Goal: Navigation & Orientation: Find specific page/section

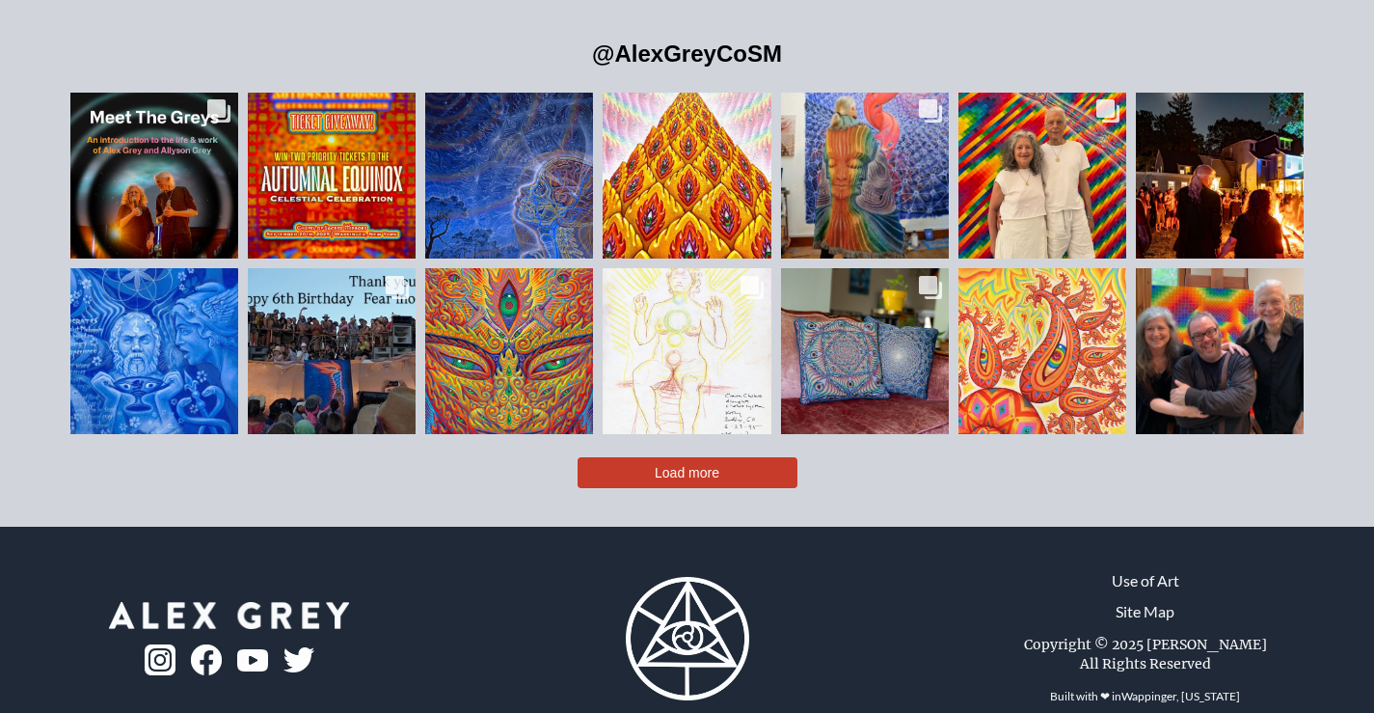
scroll to position [4305, 0]
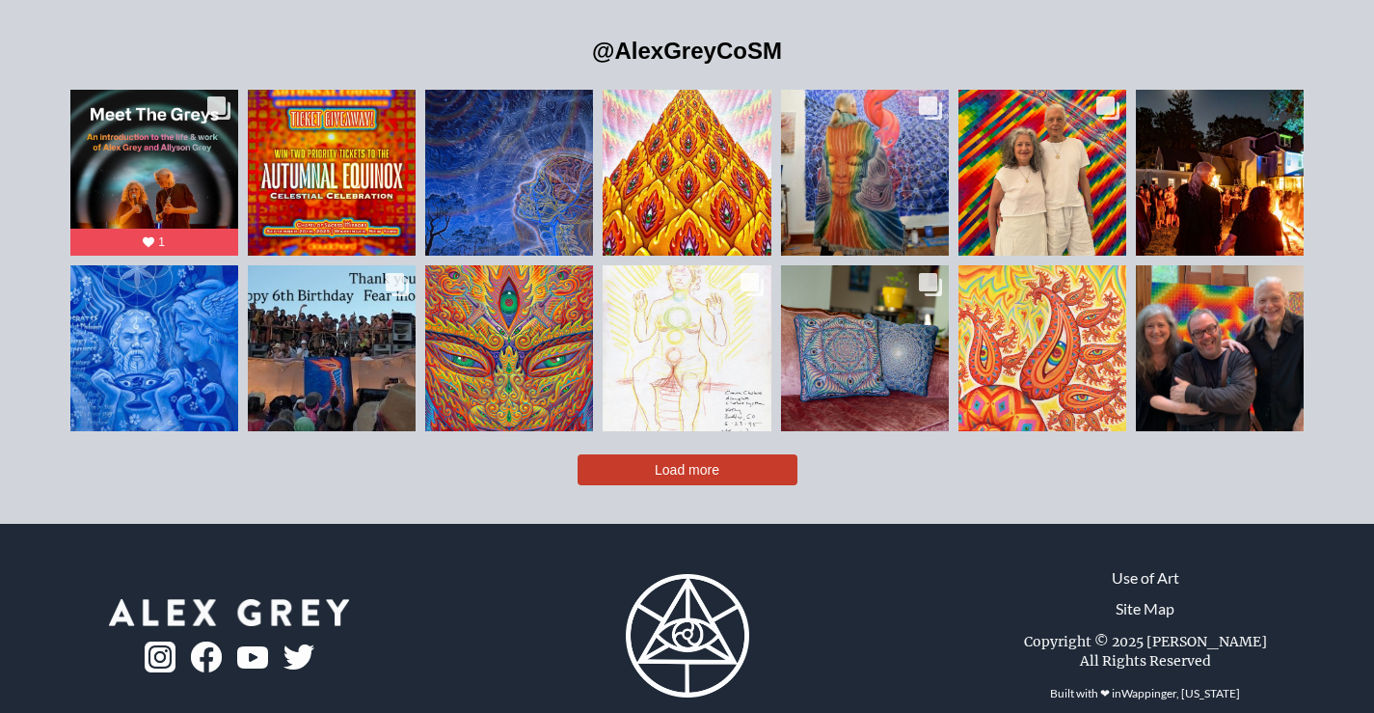
click at [676, 462] on span "Load more" at bounding box center [687, 469] width 65 height 15
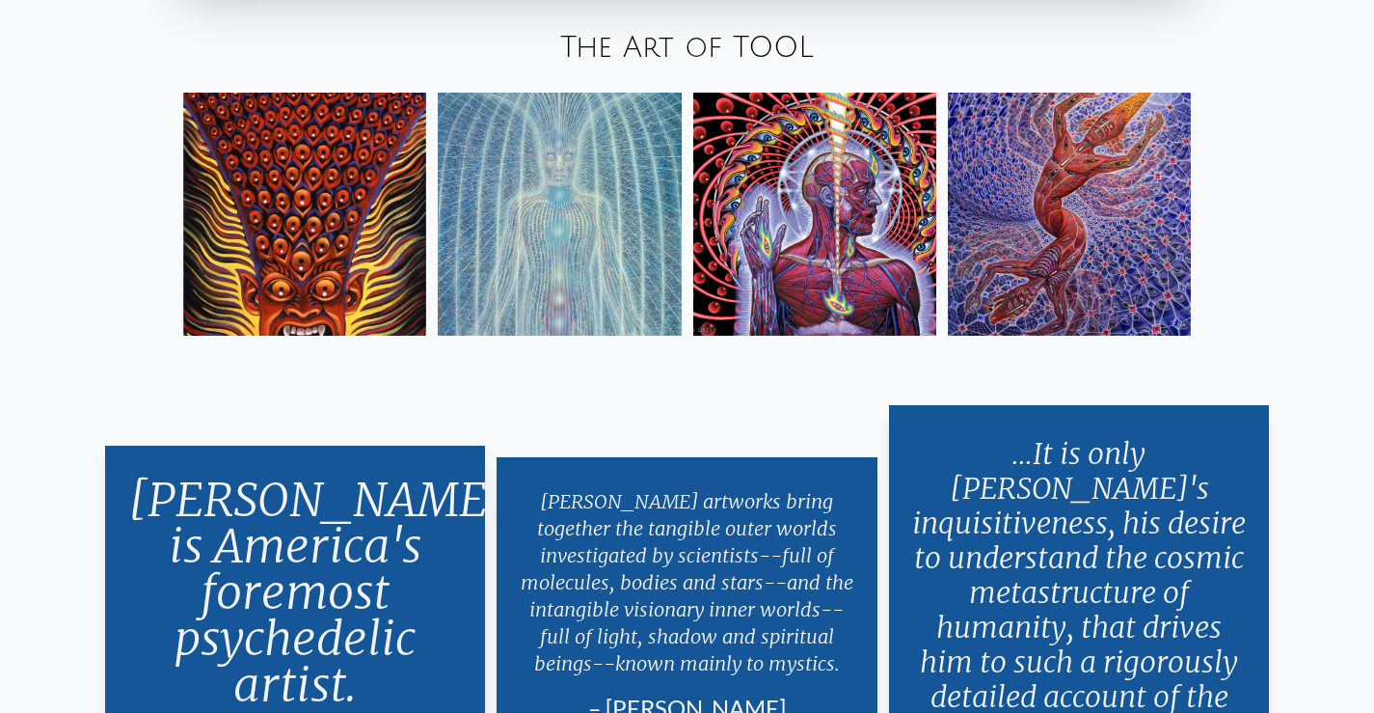
scroll to position [3284, 0]
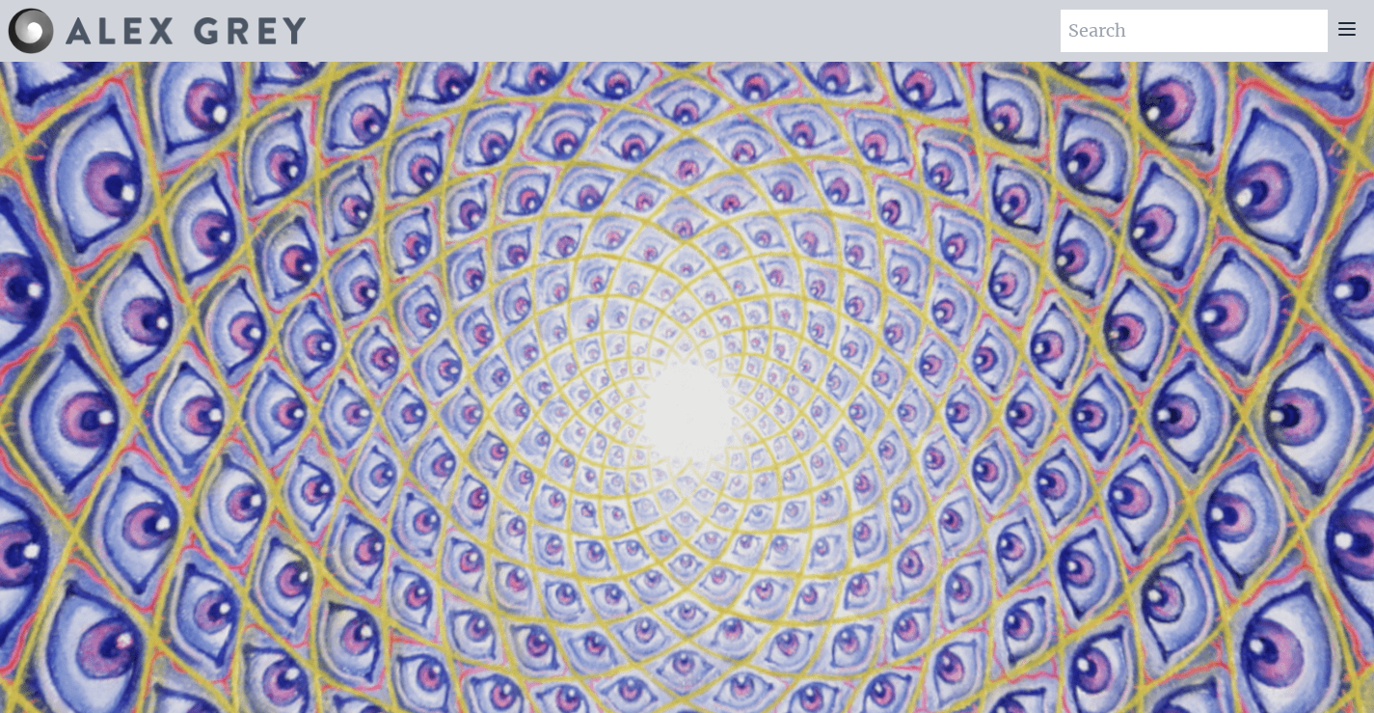
click at [1339, 19] on icon at bounding box center [1347, 28] width 23 height 23
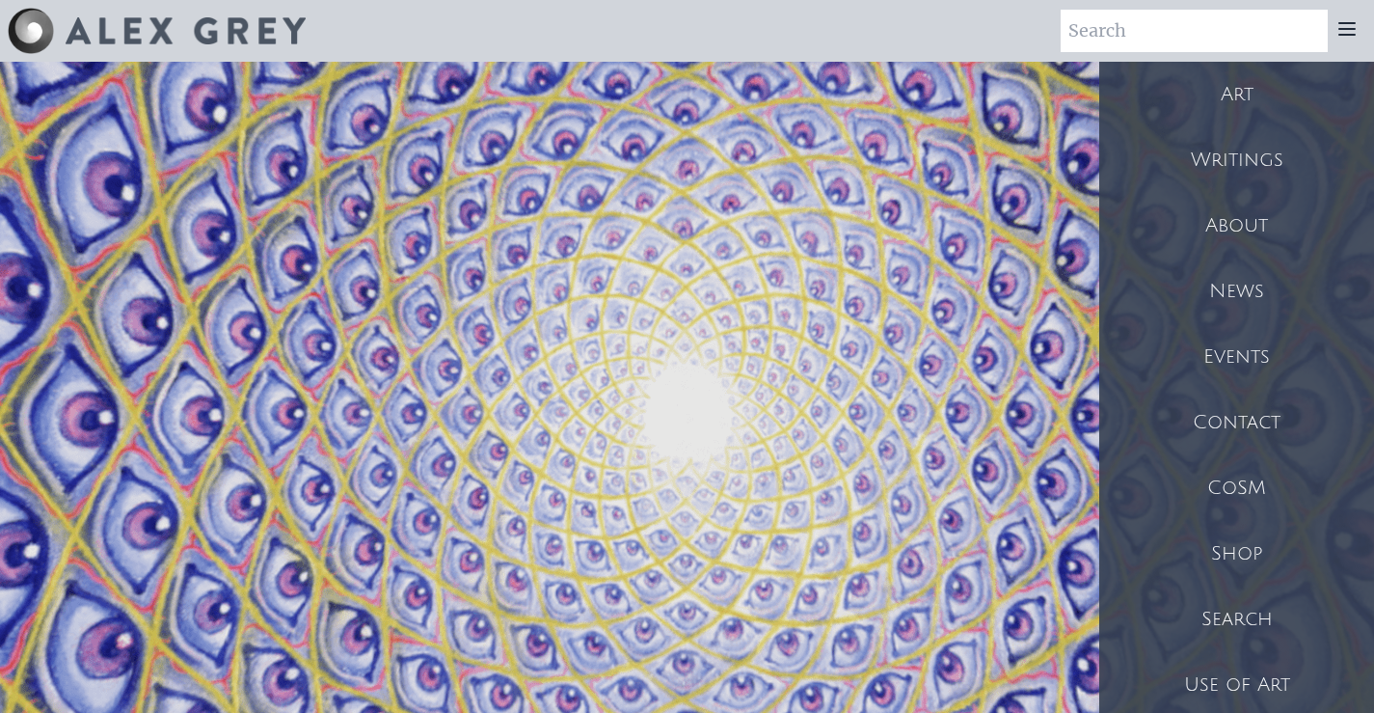
click at [1217, 85] on div "Art" at bounding box center [1236, 95] width 275 height 66
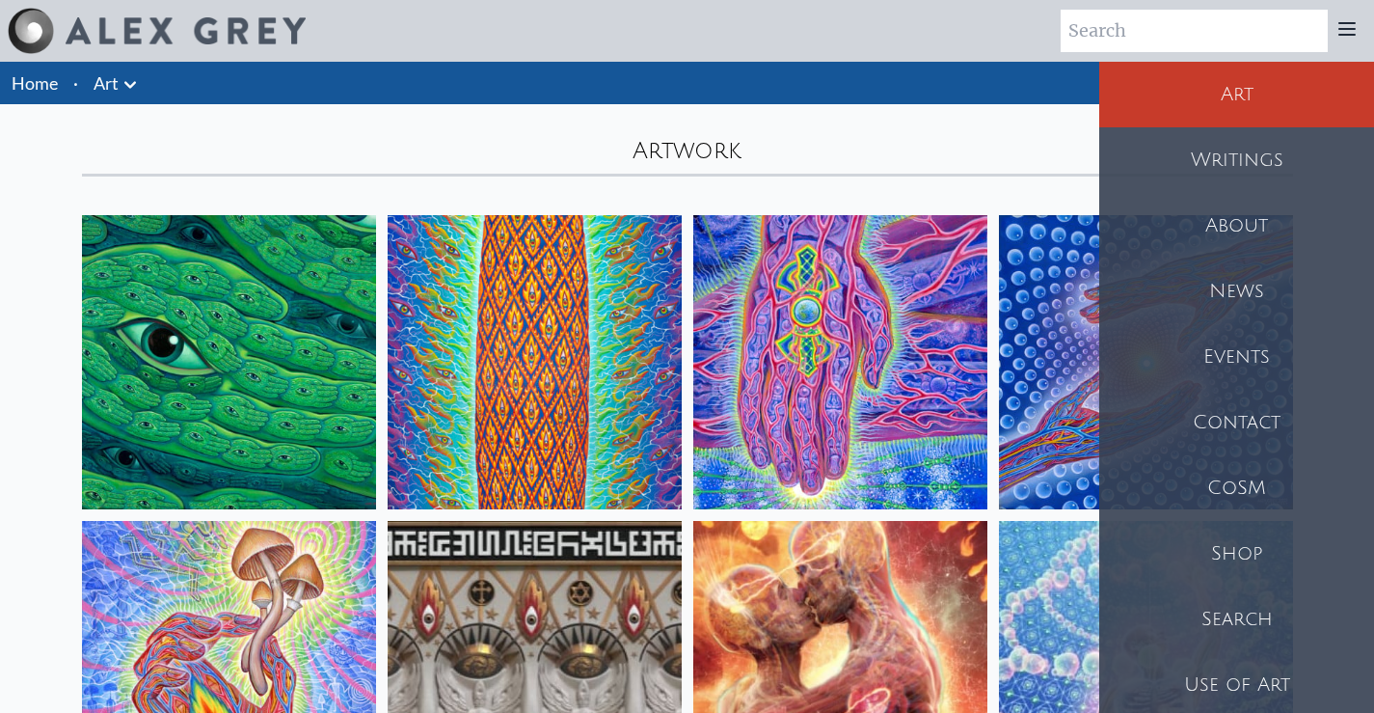
click at [1211, 556] on div "Shop" at bounding box center [1236, 554] width 275 height 66
